Goal: Information Seeking & Learning: Learn about a topic

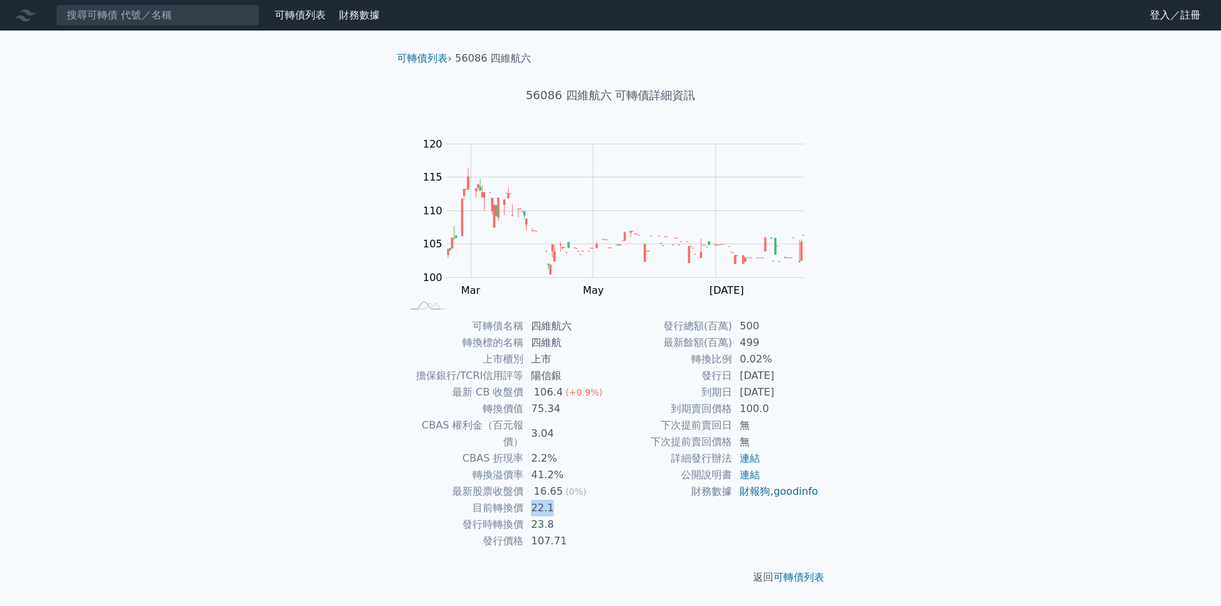
drag, startPoint x: 530, startPoint y: 495, endPoint x: 555, endPoint y: 495, distance: 24.8
click at [555, 500] on td "22.1" at bounding box center [566, 508] width 87 height 17
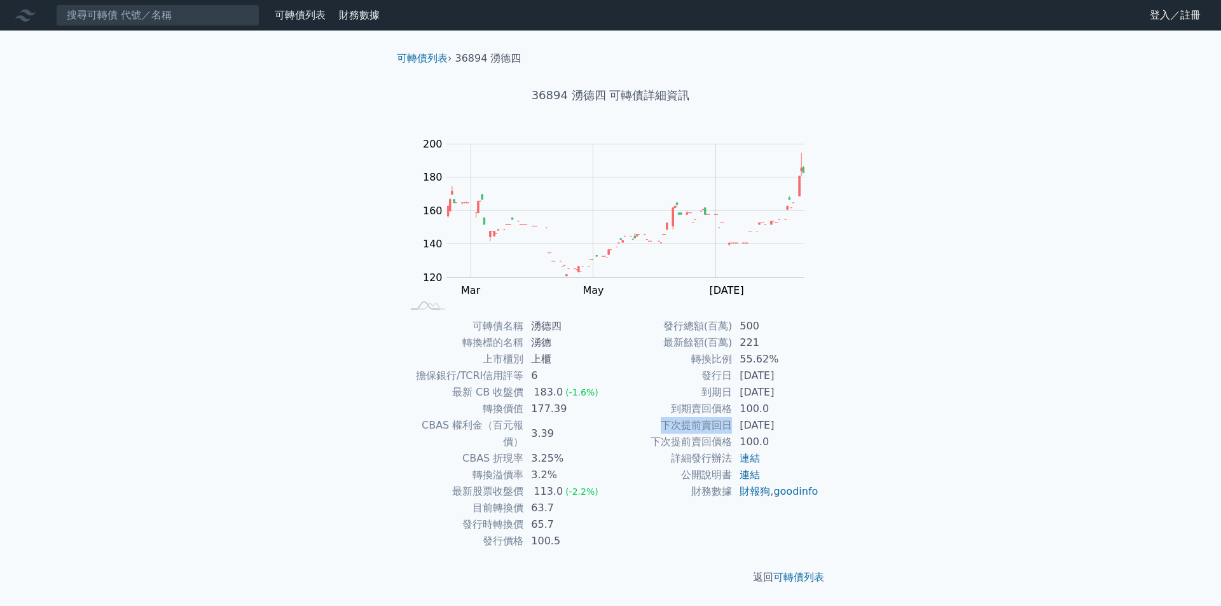
drag, startPoint x: 659, startPoint y: 431, endPoint x: 729, endPoint y: 432, distance: 69.9
click at [729, 432] on td "下次提前賣回日" at bounding box center [670, 425] width 121 height 17
copy td "下次提前賣回日"
